Goal: Task Accomplishment & Management: Manage account settings

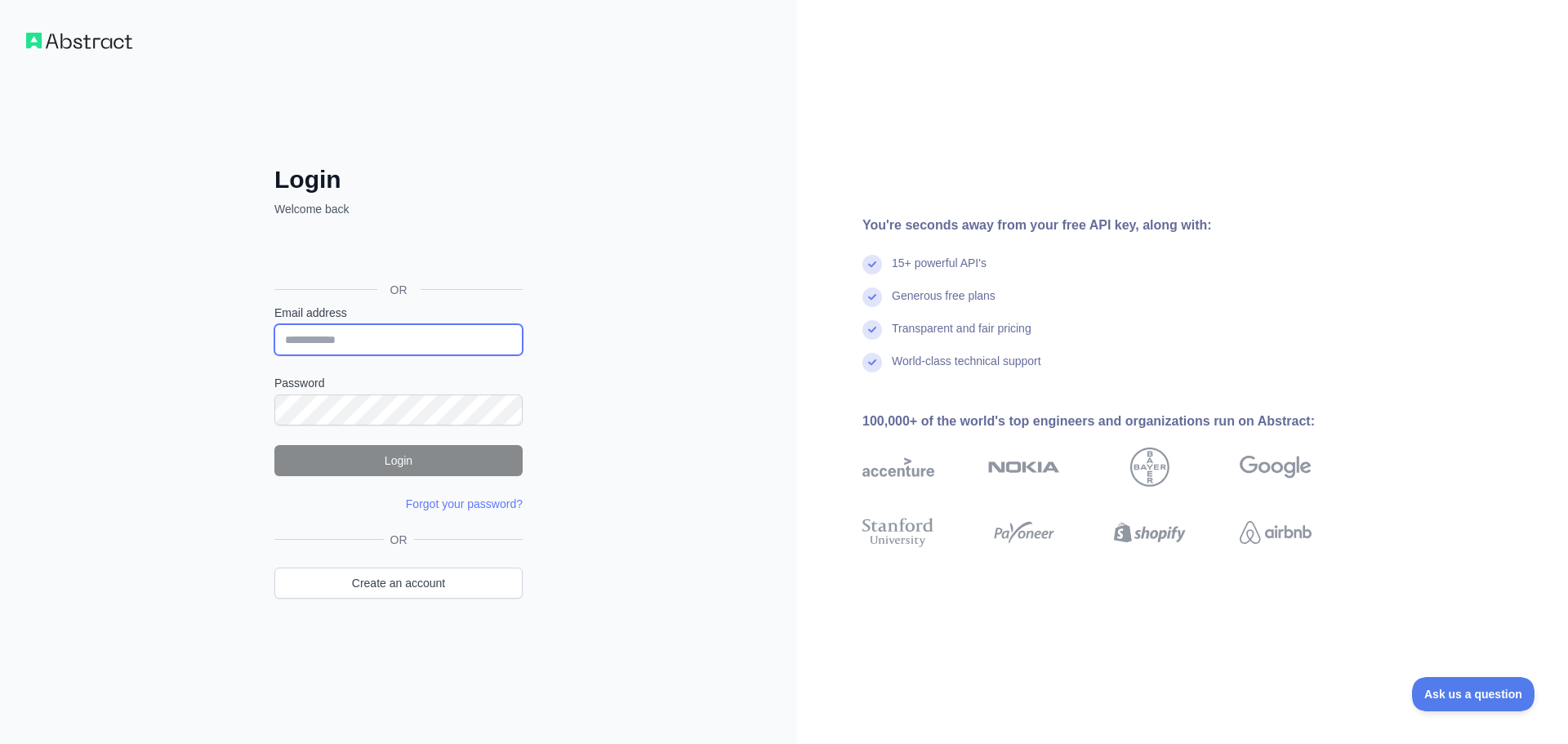
type input "**********"
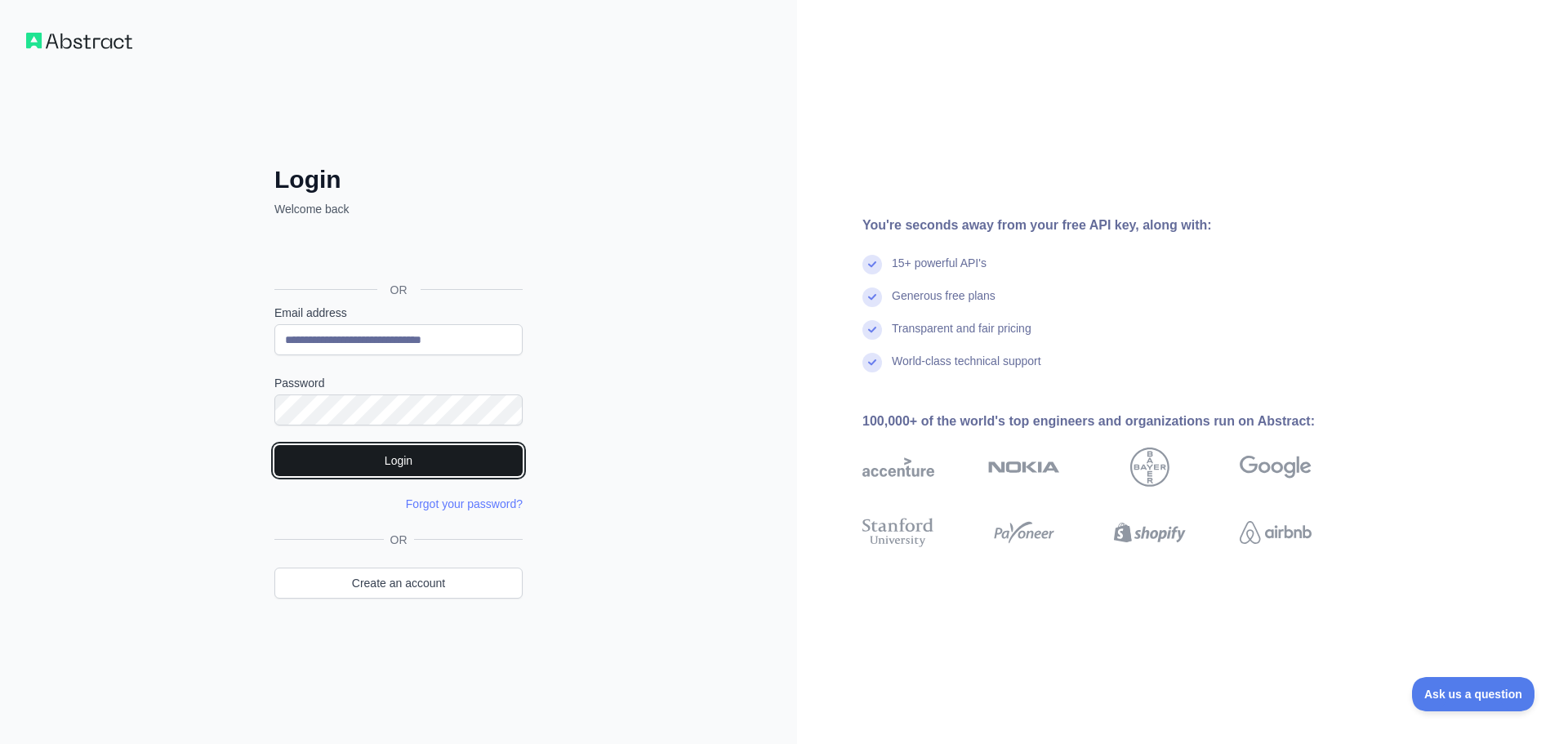
click at [379, 454] on button "Login" at bounding box center [399, 460] width 248 height 31
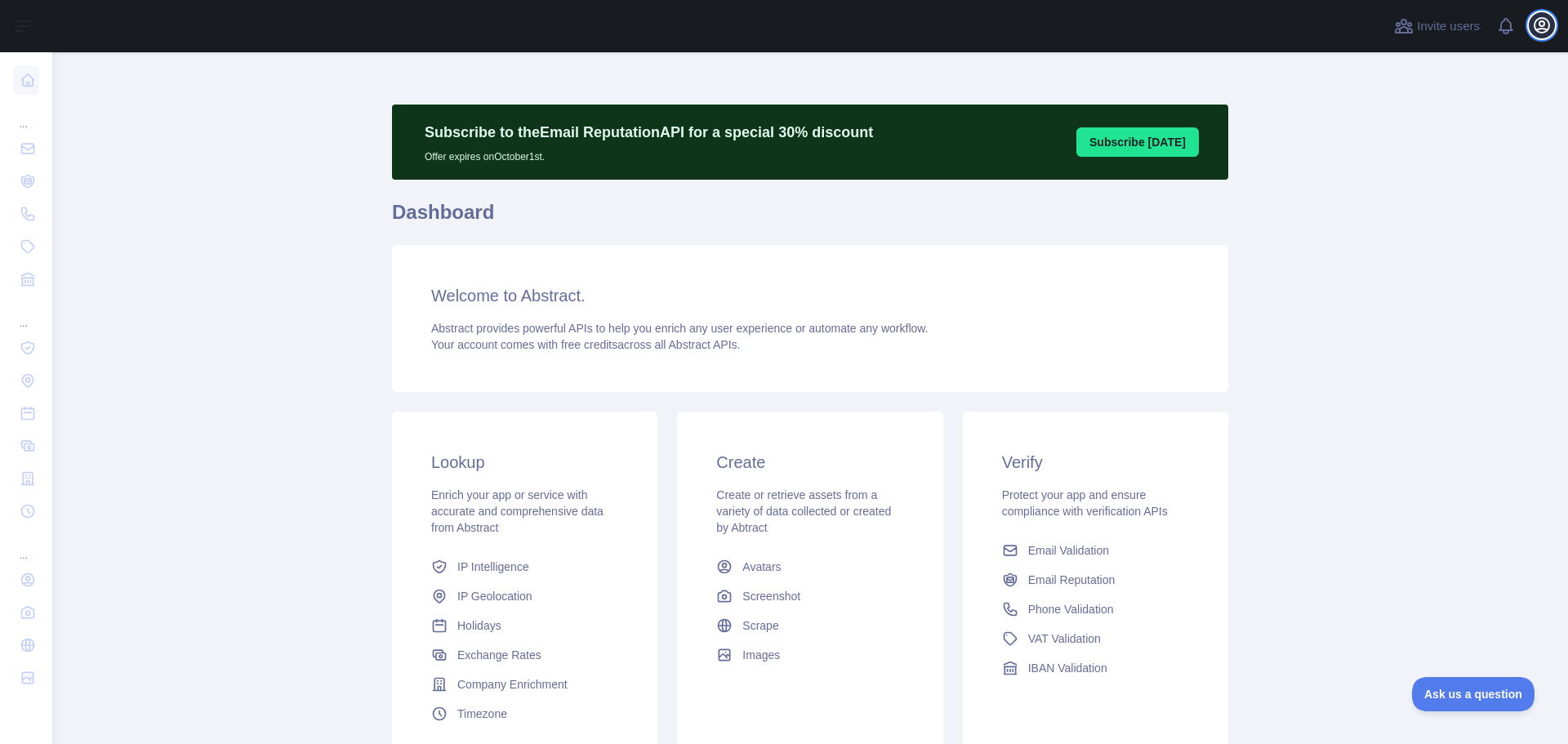
click at [1542, 19] on icon "button" at bounding box center [1541, 24] width 14 height 14
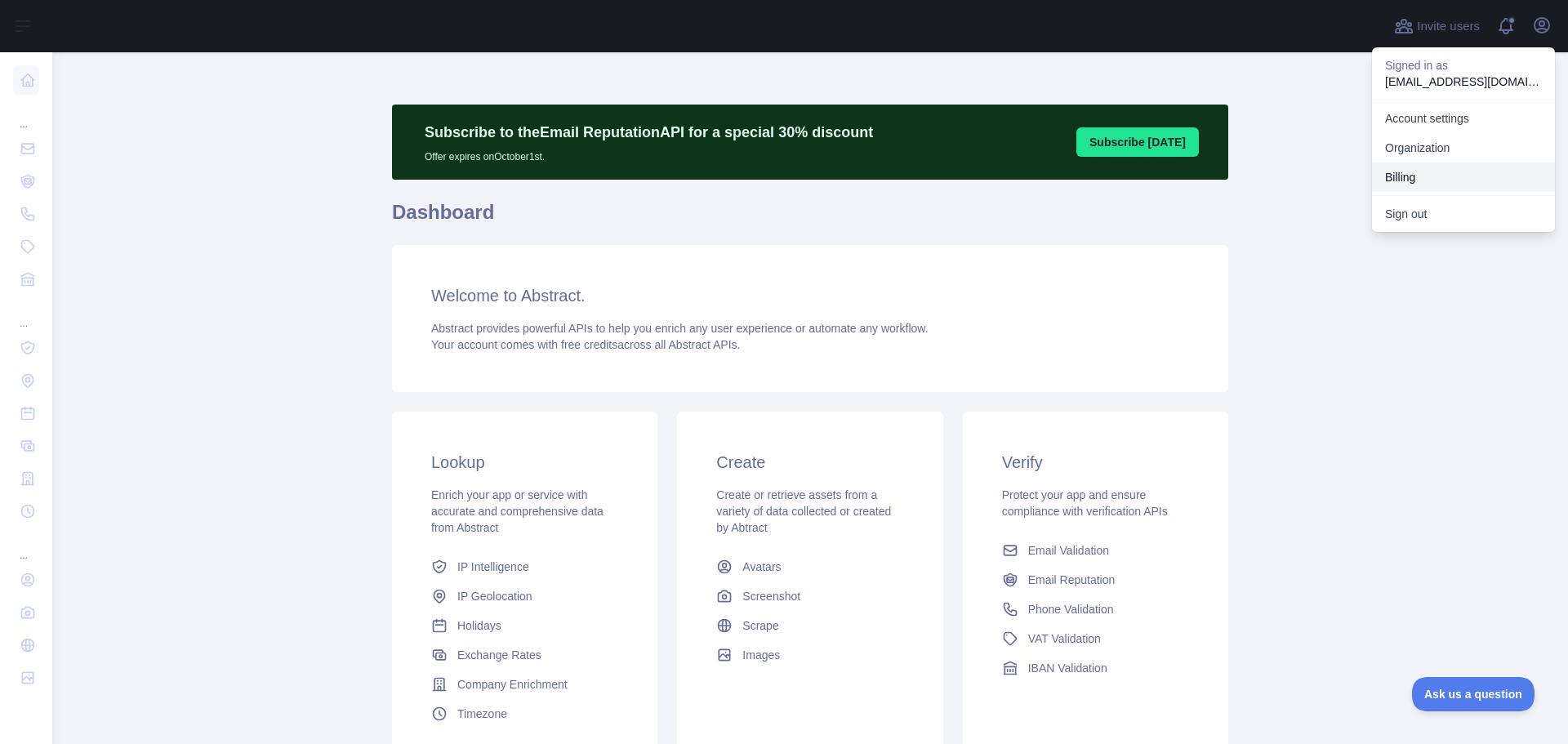
click at [1404, 184] on button "Billing" at bounding box center [1463, 176] width 183 height 30
